Goal: Task Accomplishment & Management: Use online tool/utility

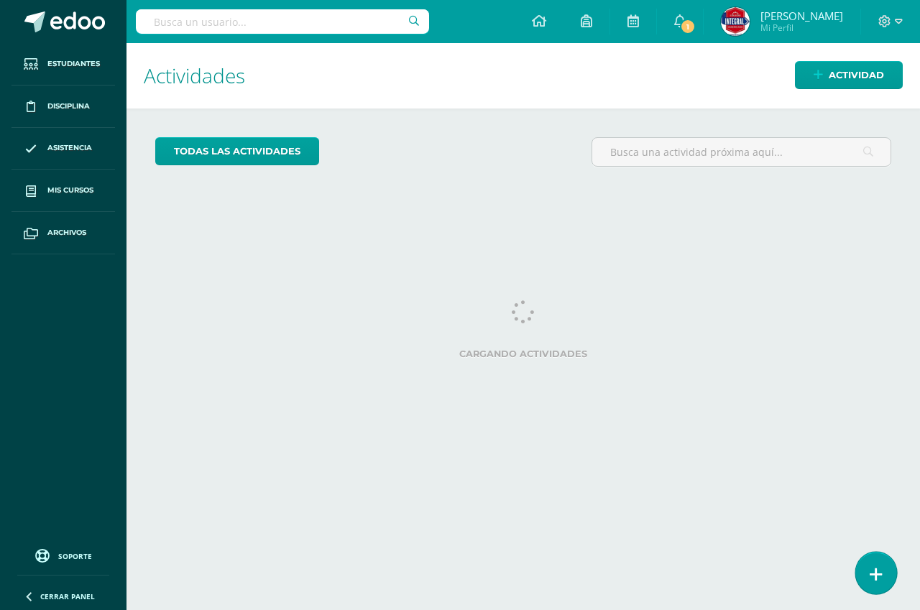
click at [868, 568] on link at bounding box center [875, 573] width 41 height 42
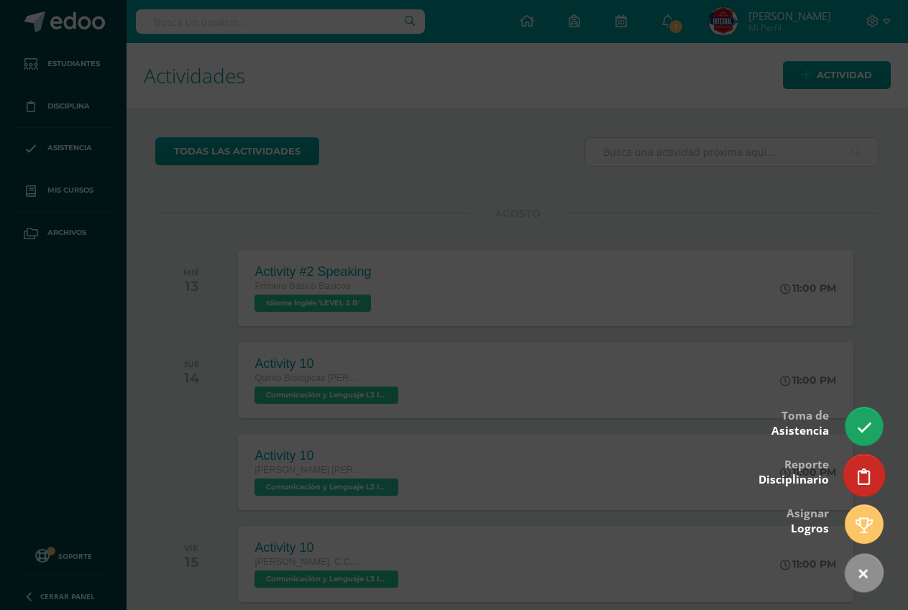
click at [859, 481] on icon at bounding box center [863, 477] width 13 height 17
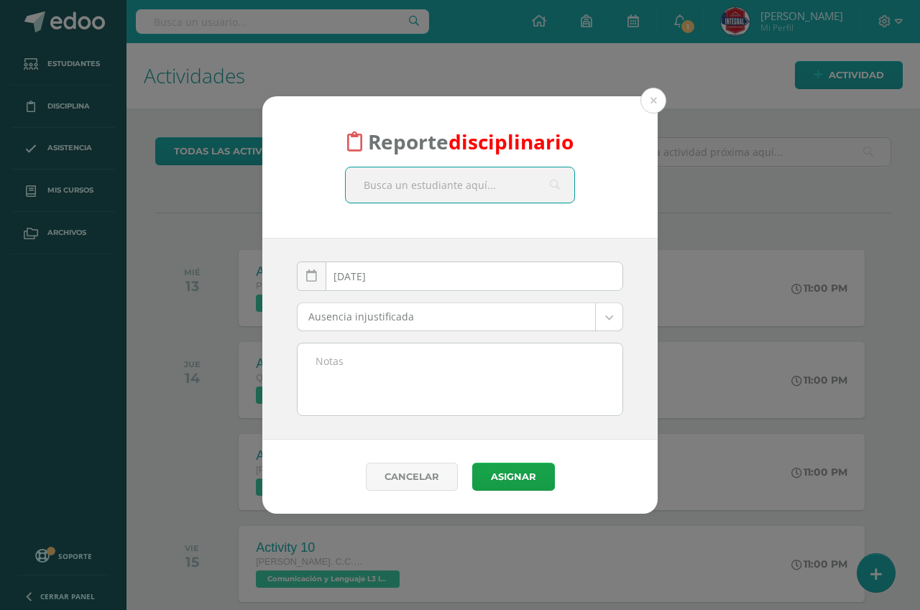
click at [458, 192] on input "text" at bounding box center [460, 184] width 229 height 35
type input "CULAJAY"
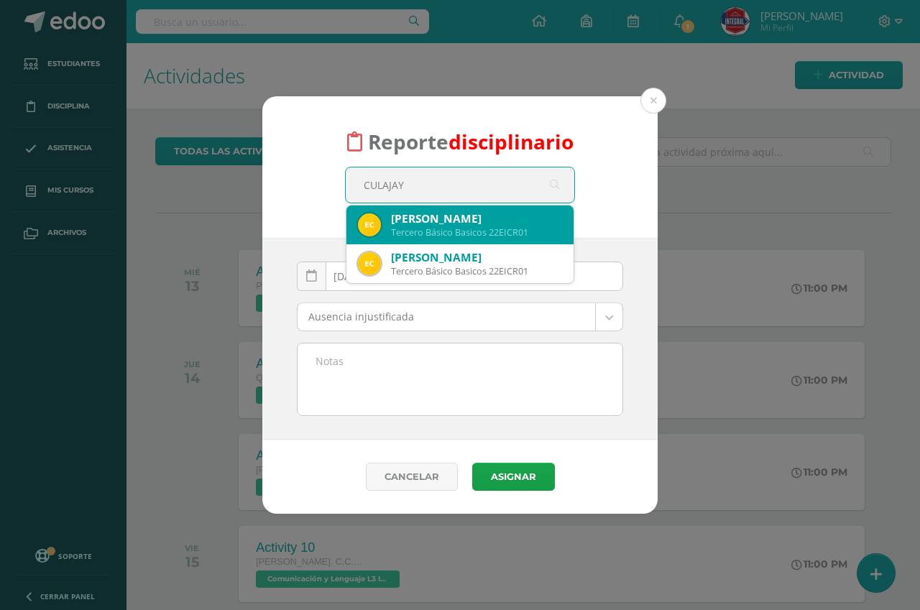
click at [453, 221] on div "[PERSON_NAME]" at bounding box center [476, 218] width 171 height 15
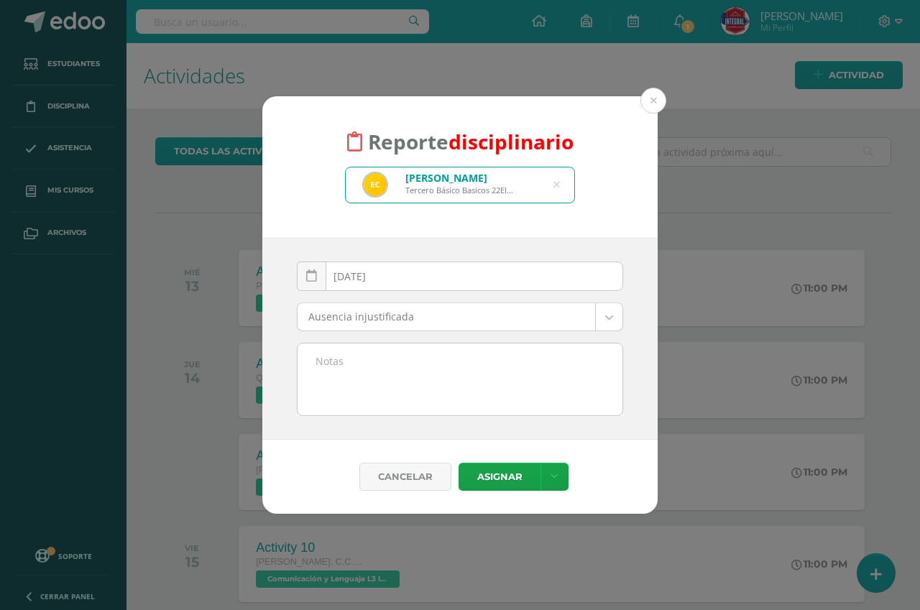
click at [426, 321] on body "Reporte disciplinario [PERSON_NAME] Tercero Básico Basicos 22EICR01 CULAJAY [DA…" at bounding box center [460, 305] width 920 height 610
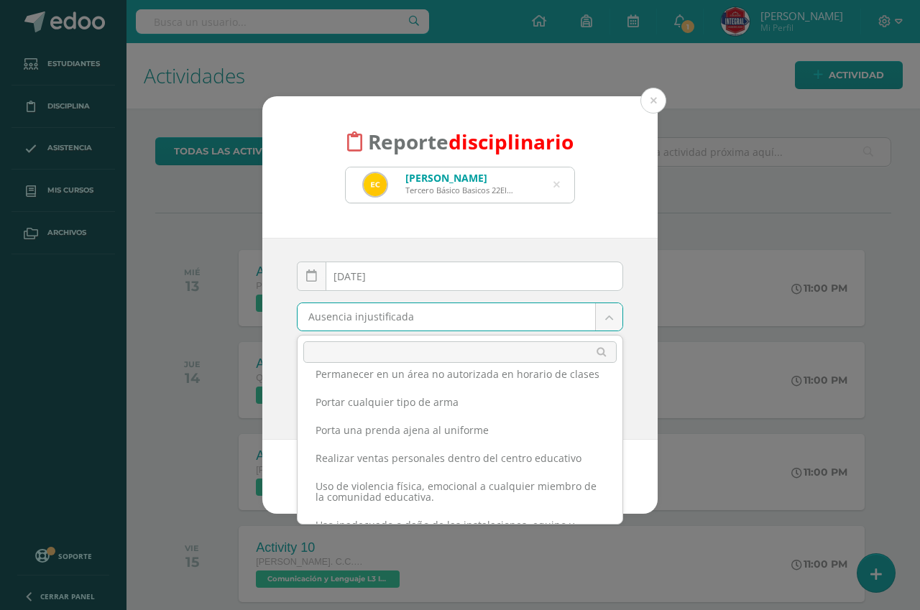
scroll to position [558, 0]
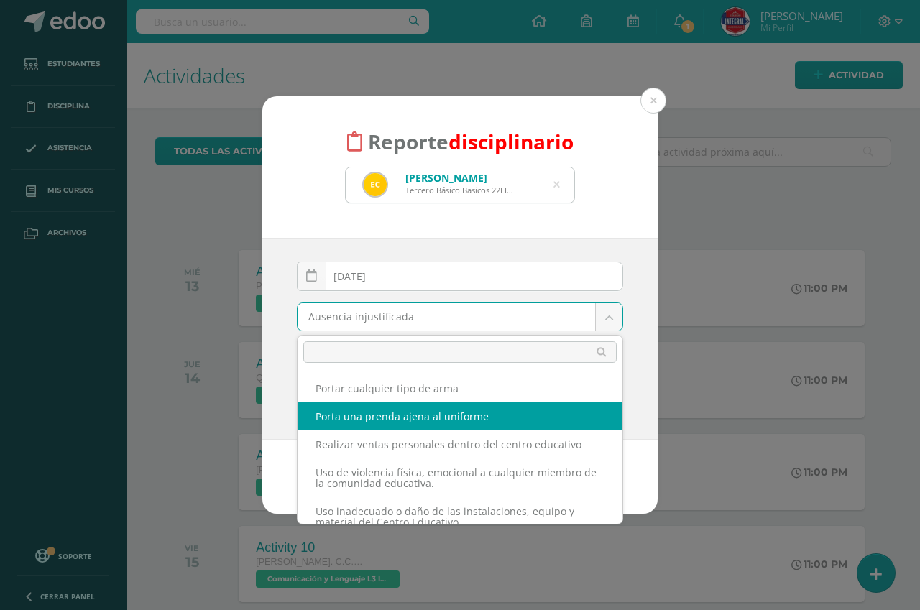
select select "52"
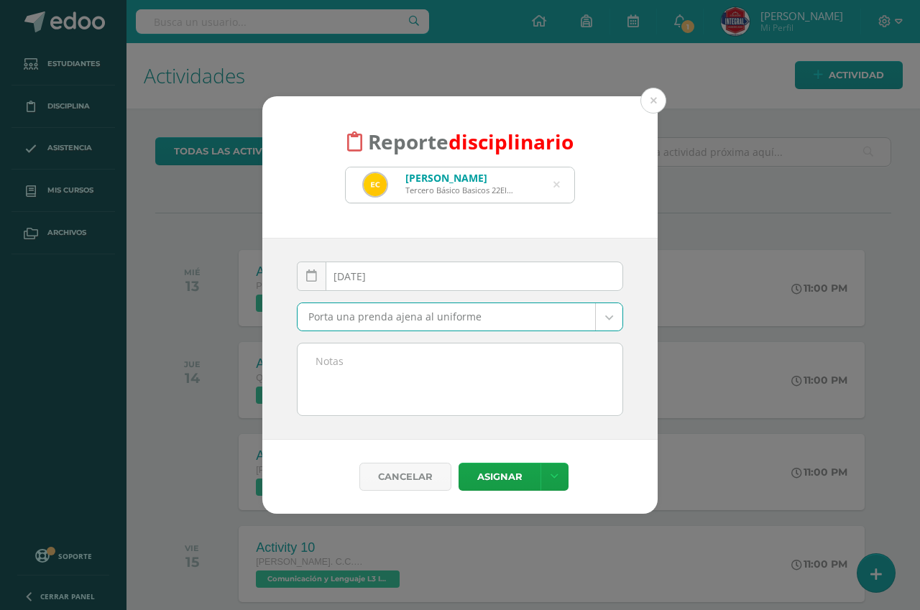
click at [501, 393] on textarea at bounding box center [459, 379] width 325 height 72
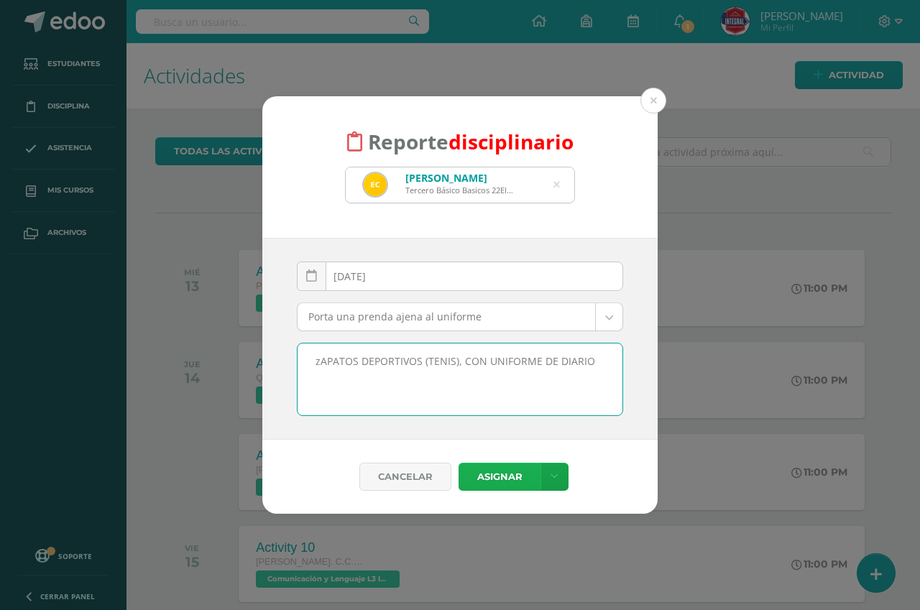
type textarea "zAPATOS DEPORTIVOS (TENIS), CON UNIFORME DE DIARIO"
click at [504, 475] on button "Asignar" at bounding box center [499, 477] width 82 height 28
